Goal: Navigation & Orientation: Find specific page/section

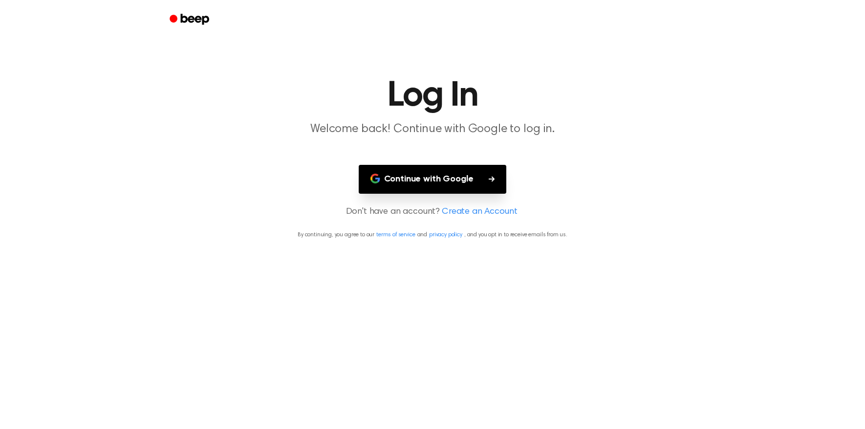
click at [442, 174] on button "Continue with Google" at bounding box center [433, 179] width 148 height 29
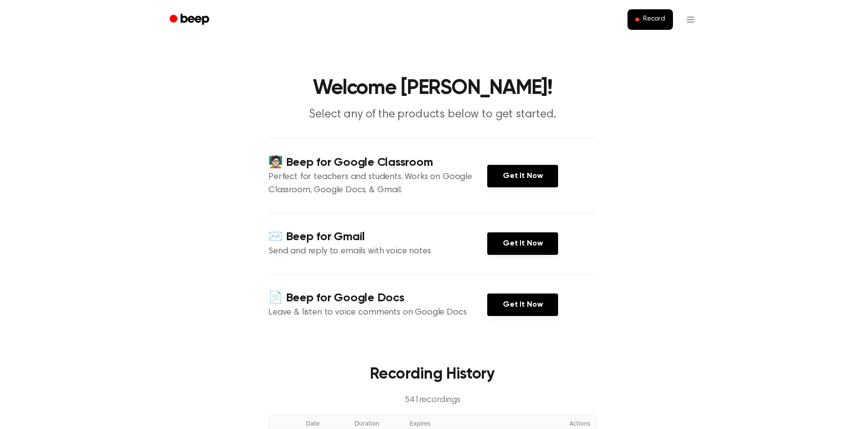
click at [200, 25] on icon "Beep" at bounding box center [191, 19] width 42 height 14
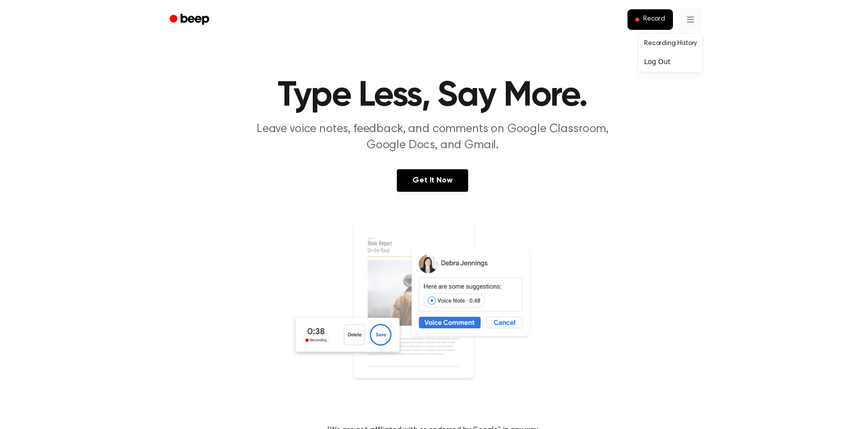
click at [192, 18] on icon "Beep" at bounding box center [191, 19] width 42 height 14
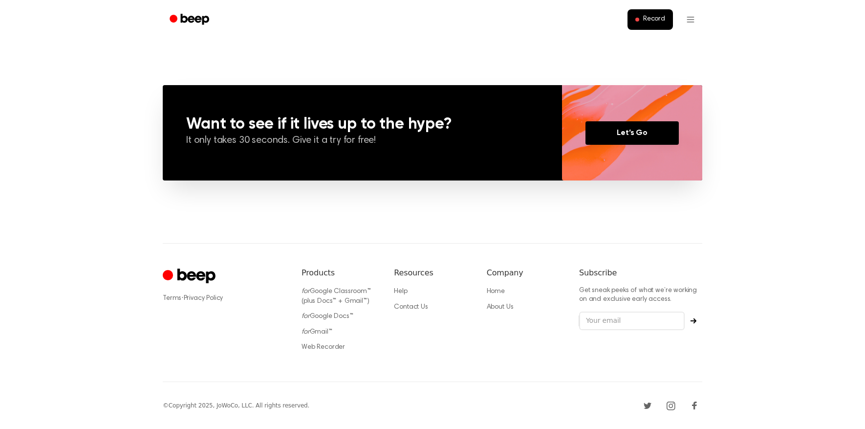
scroll to position [679, 0]
click at [421, 308] on link "Contact Us" at bounding box center [411, 307] width 34 height 7
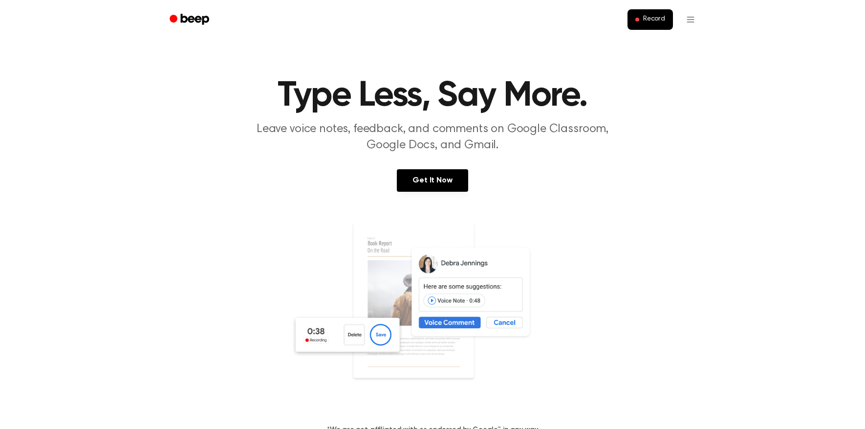
scroll to position [0, 0]
